Goal: Check status

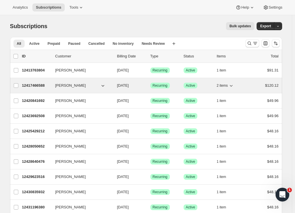
click at [70, 86] on span "[PERSON_NAME]" at bounding box center [70, 86] width 31 height 6
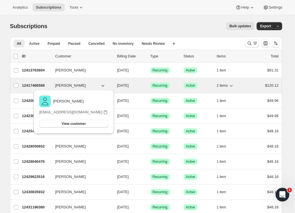
click at [59, 84] on span "[PERSON_NAME]" at bounding box center [70, 86] width 31 height 6
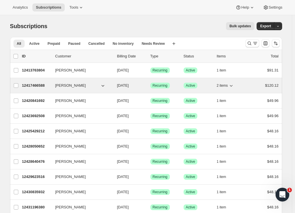
click at [43, 84] on p "12417466588" at bounding box center [36, 86] width 29 height 6
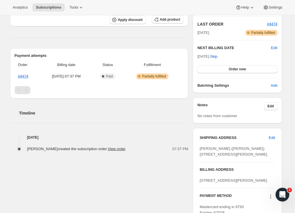
scroll to position [124, 0]
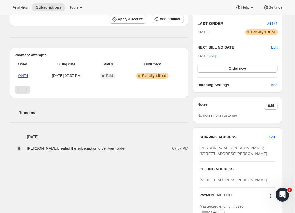
click at [8, 40] on div "[PERSON_NAME] [EMAIL_ADDRESS][DOMAIN_NAME] 2 subscriptions $294.54 LTV 2 ORDERS…" at bounding box center [143, 67] width 277 height 318
